Goal: Manage account settings

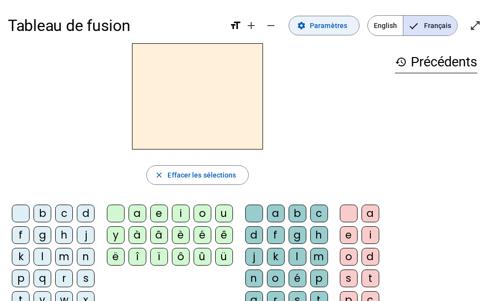
click at [321, 30] on span "Paramètres" at bounding box center [328, 26] width 37 height 12
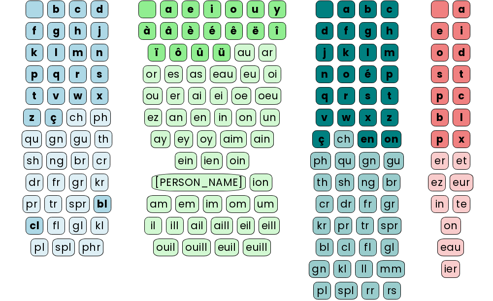
scroll to position [148, 0]
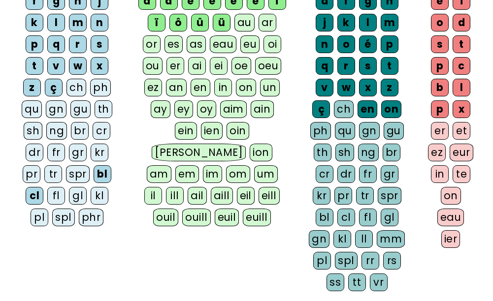
click at [51, 150] on div "fr" at bounding box center [56, 153] width 18 height 18
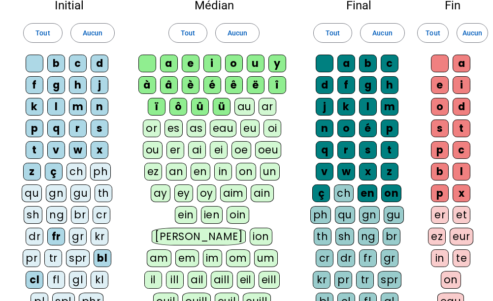
scroll to position [0, 0]
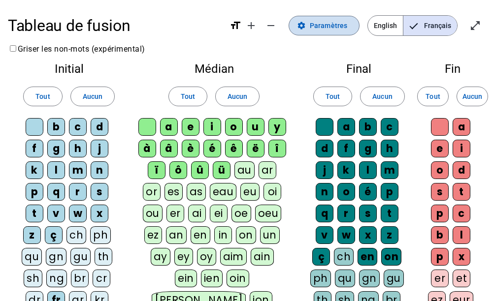
click at [306, 29] on mat-icon "settings" at bounding box center [301, 25] width 9 height 9
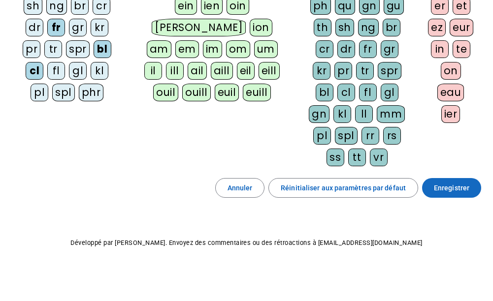
click at [450, 186] on span "Enregistrer" at bounding box center [451, 188] width 35 height 12
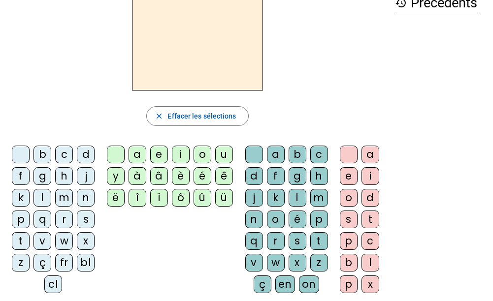
scroll to position [58, 0]
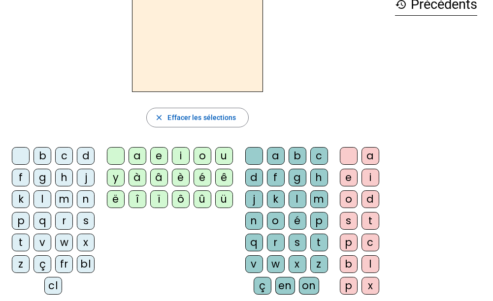
click at [25, 175] on div "f" at bounding box center [21, 178] width 18 height 18
click at [64, 220] on div "r" at bounding box center [64, 221] width 18 height 18
click at [66, 270] on div "fr" at bounding box center [64, 264] width 18 height 18
click at [180, 176] on div "è" at bounding box center [181, 178] width 18 height 18
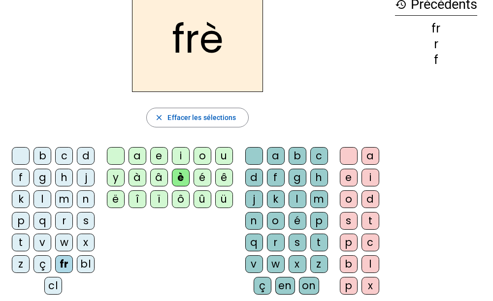
click at [64, 219] on div "r" at bounding box center [64, 221] width 18 height 18
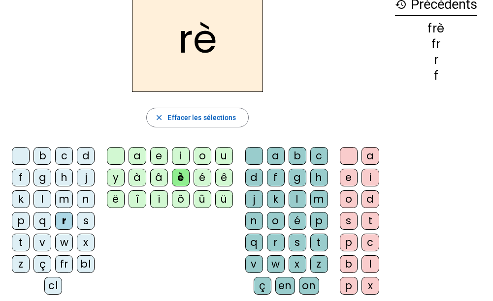
click at [68, 266] on div "fr" at bounding box center [64, 264] width 18 height 18
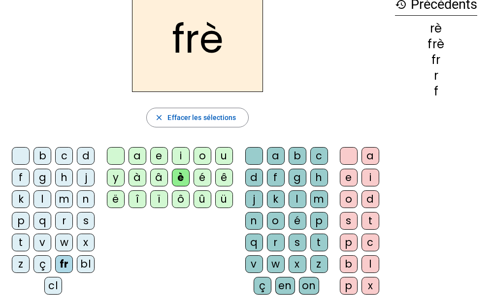
click at [279, 245] on div "r" at bounding box center [276, 243] width 18 height 18
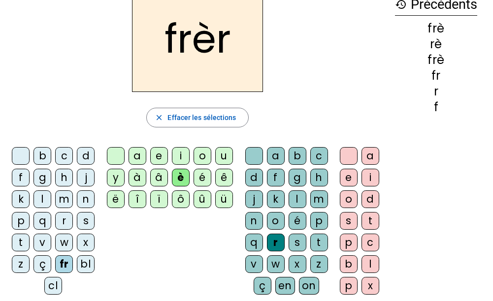
click at [350, 177] on div "e" at bounding box center [349, 178] width 18 height 18
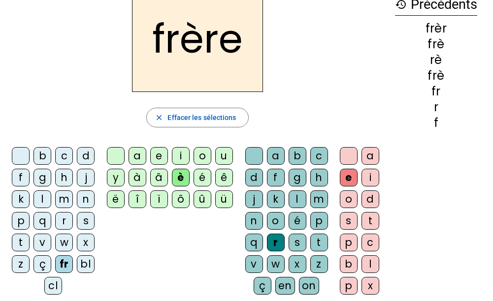
click at [22, 219] on div "p" at bounding box center [21, 221] width 18 height 18
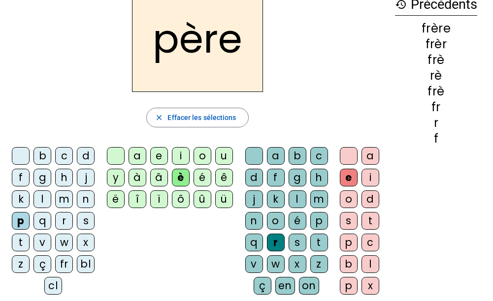
click at [63, 201] on div "m" at bounding box center [64, 199] width 18 height 18
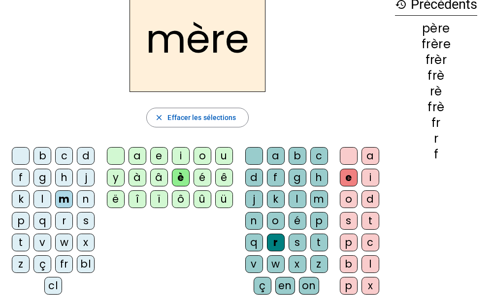
click at [84, 178] on div "j" at bounding box center [86, 178] width 18 height 18
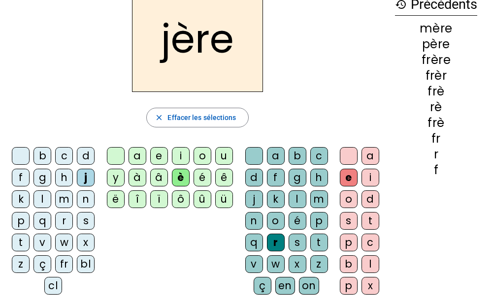
click at [41, 178] on div "g" at bounding box center [42, 178] width 18 height 18
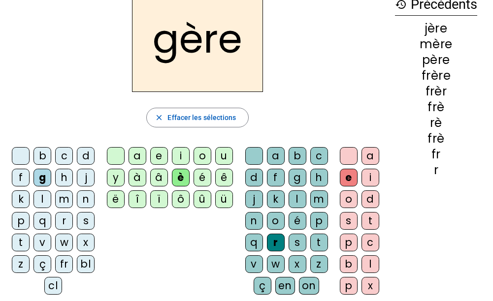
click at [138, 155] on div "a" at bounding box center [137, 156] width 18 height 18
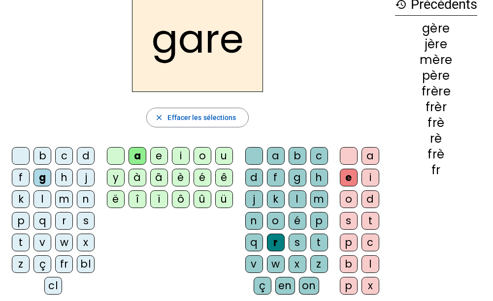
click at [298, 179] on div "g" at bounding box center [297, 178] width 18 height 18
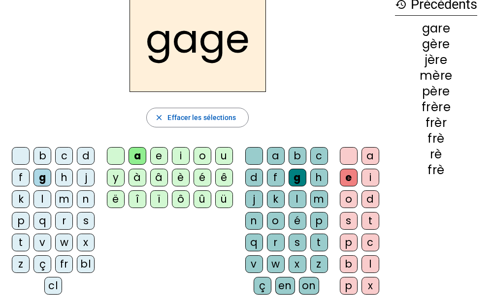
click at [87, 219] on div "s" at bounding box center [86, 221] width 18 height 18
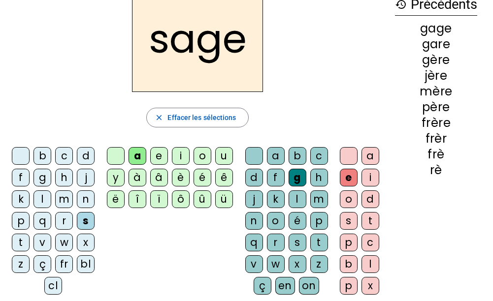
click at [23, 219] on div "p" at bounding box center [21, 221] width 18 height 18
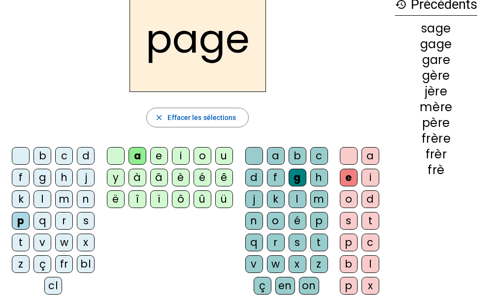
click at [181, 157] on div "i" at bounding box center [181, 156] width 18 height 18
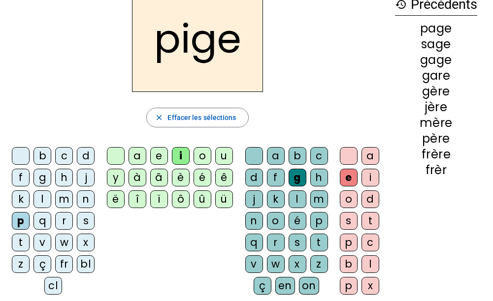
click at [20, 172] on div "f" at bounding box center [21, 178] width 18 height 18
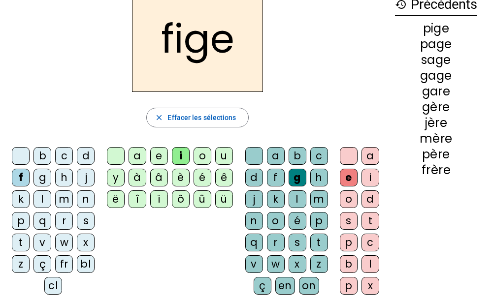
click at [300, 268] on div "x" at bounding box center [297, 264] width 18 height 18
